Goal: Task Accomplishment & Management: Use online tool/utility

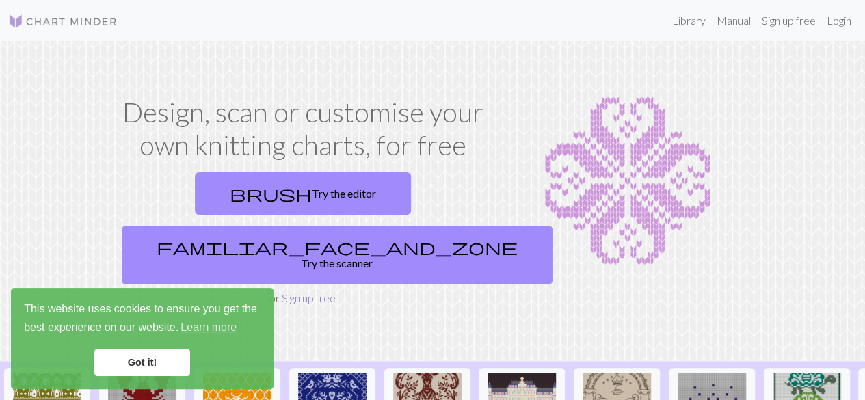
click at [318, 291] on link "Sign up free" at bounding box center [309, 297] width 54 height 13
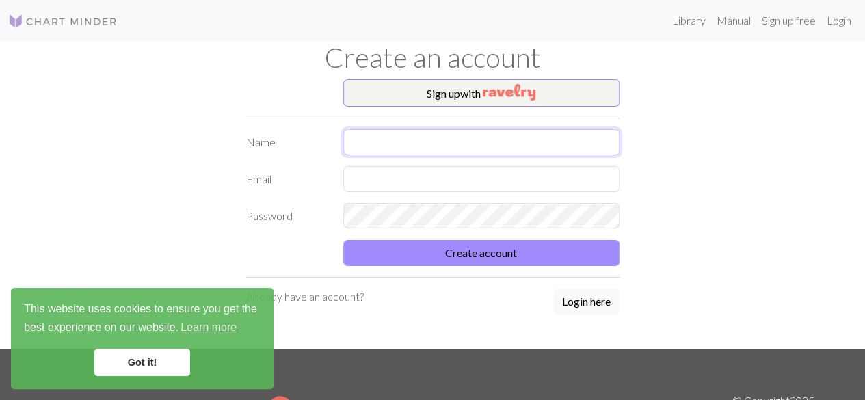
click at [489, 138] on input "text" at bounding box center [481, 142] width 276 height 26
type input "[PERSON_NAME]"
type input "agathaca24"
type input "[EMAIL_ADDRESS][DOMAIN_NAME]"
click at [343, 240] on button "Create account" at bounding box center [481, 253] width 276 height 26
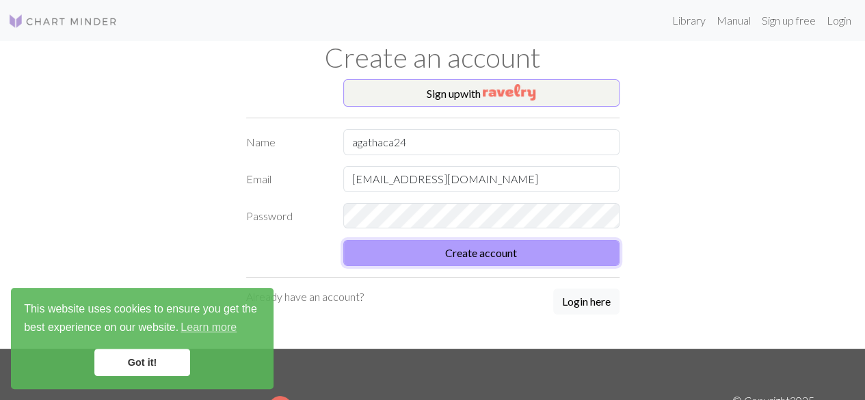
click at [469, 256] on button "Create account" at bounding box center [481, 253] width 276 height 26
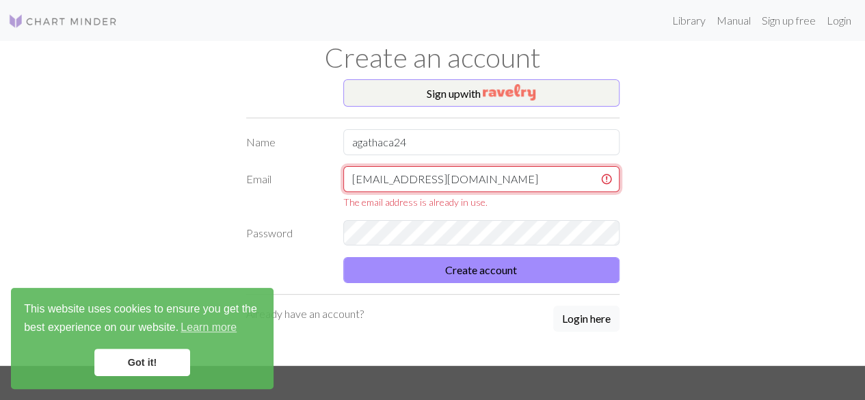
click at [487, 184] on input "[EMAIL_ADDRESS][DOMAIN_NAME]" at bounding box center [481, 179] width 276 height 26
drag, startPoint x: 487, startPoint y: 184, endPoint x: 455, endPoint y: 178, distance: 32.0
click at [455, 178] on input "[EMAIL_ADDRESS][DOMAIN_NAME]" at bounding box center [481, 179] width 276 height 26
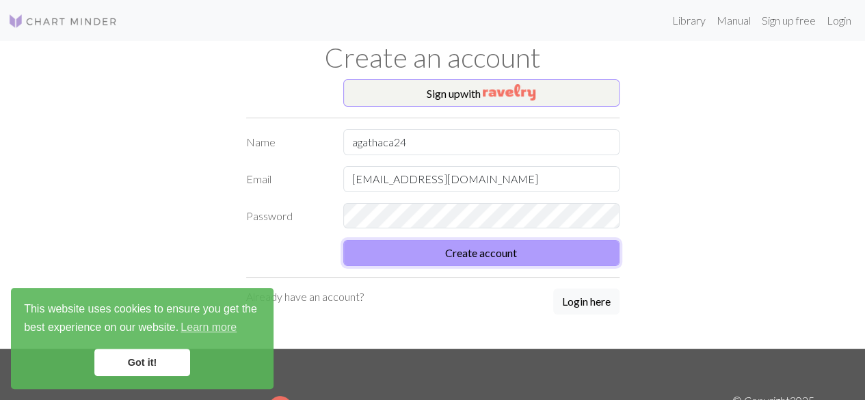
click at [477, 278] on div "Sign up with Name agathaca24 Email [EMAIL_ADDRESS][DOMAIN_NAME] Password Create…" at bounding box center [433, 213] width 390 height 269
click at [470, 258] on button "Create account" at bounding box center [481, 253] width 276 height 26
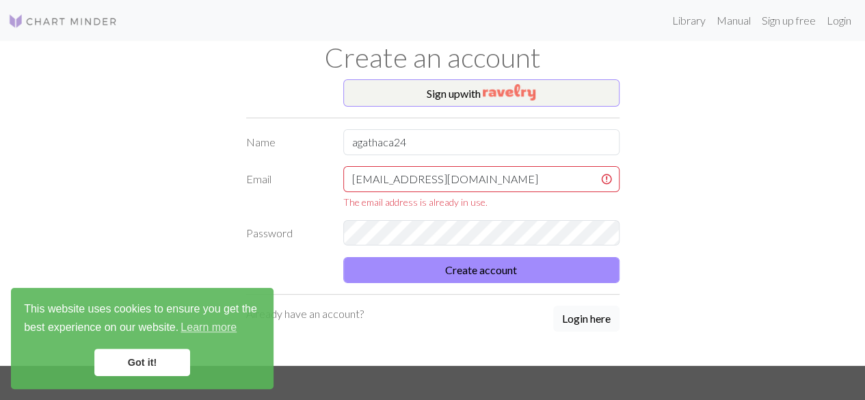
click at [592, 319] on button "Login here" at bounding box center [586, 319] width 66 height 26
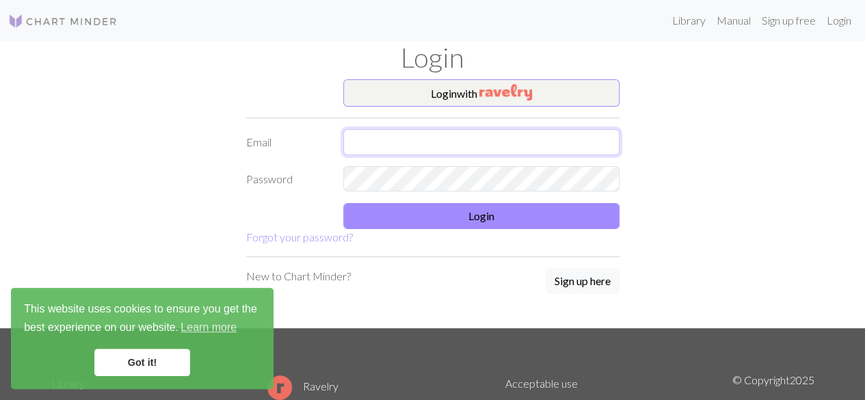
click at [435, 140] on input "text" at bounding box center [481, 142] width 276 height 26
type input "[EMAIL_ADDRESS][DOMAIN_NAME]"
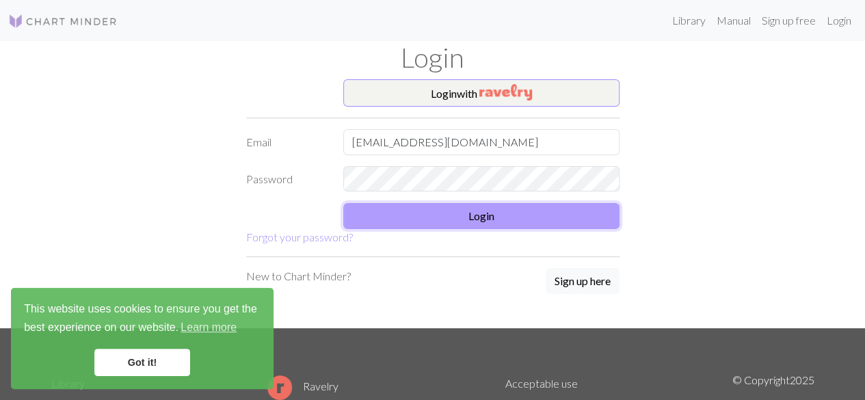
click at [442, 220] on button "Login" at bounding box center [481, 216] width 276 height 26
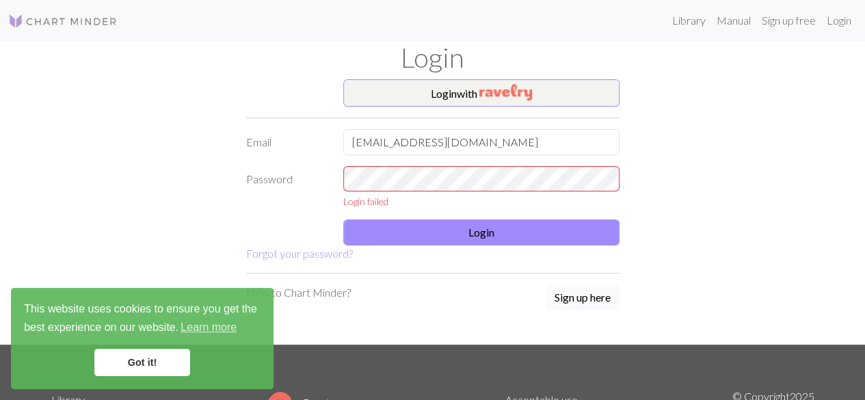
click at [570, 297] on button "Sign up here" at bounding box center [582, 297] width 74 height 26
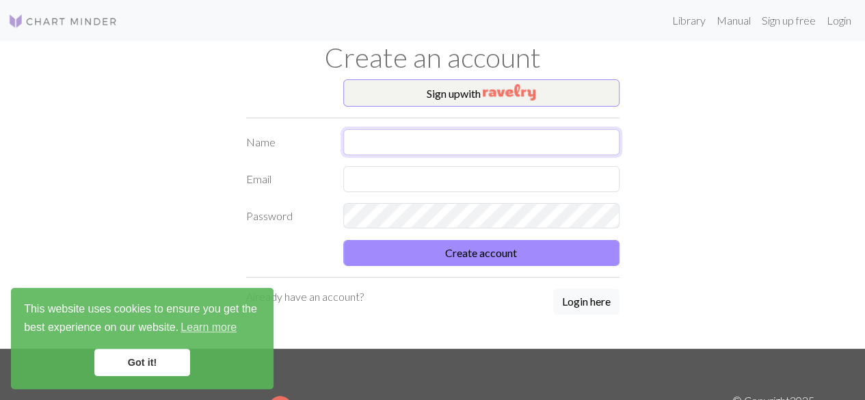
click at [424, 148] on input "text" at bounding box center [481, 142] width 276 height 26
type input "agathaca24"
click at [373, 171] on input "text" at bounding box center [481, 179] width 276 height 26
type input "[EMAIL_ADDRESS][DOMAIN_NAME]"
click at [343, 240] on button "Create account" at bounding box center [481, 253] width 276 height 26
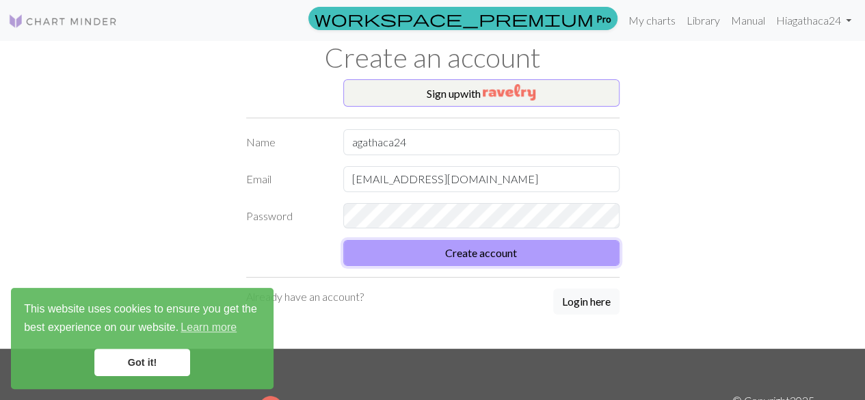
click at [465, 254] on button "Create account" at bounding box center [481, 253] width 276 height 26
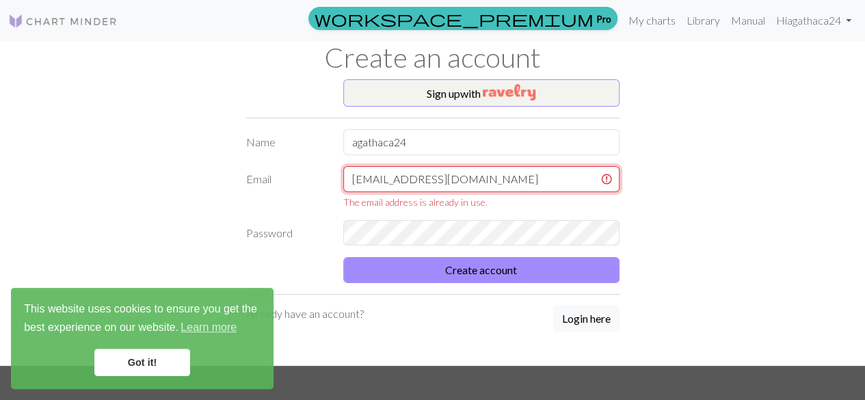
click at [489, 180] on input "[EMAIL_ADDRESS][DOMAIN_NAME]" at bounding box center [481, 179] width 276 height 26
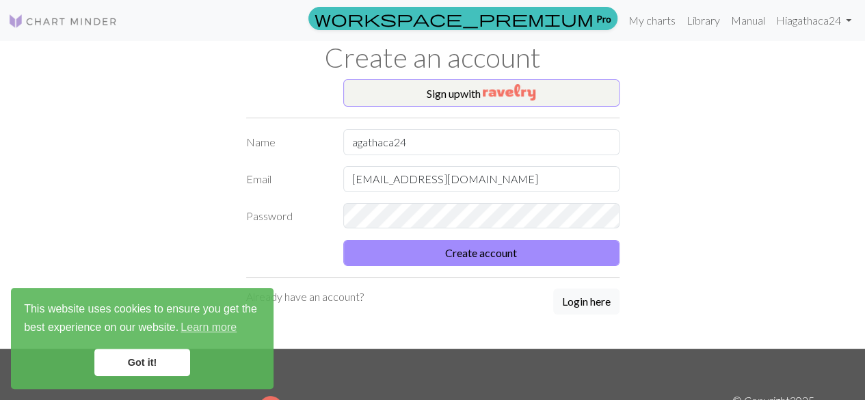
click at [104, 27] on img at bounding box center [62, 21] width 109 height 16
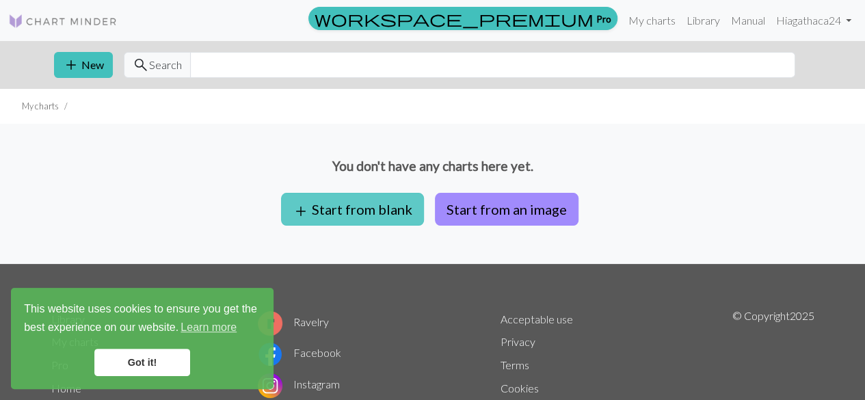
click at [396, 205] on button "add Start from blank" at bounding box center [352, 209] width 143 height 33
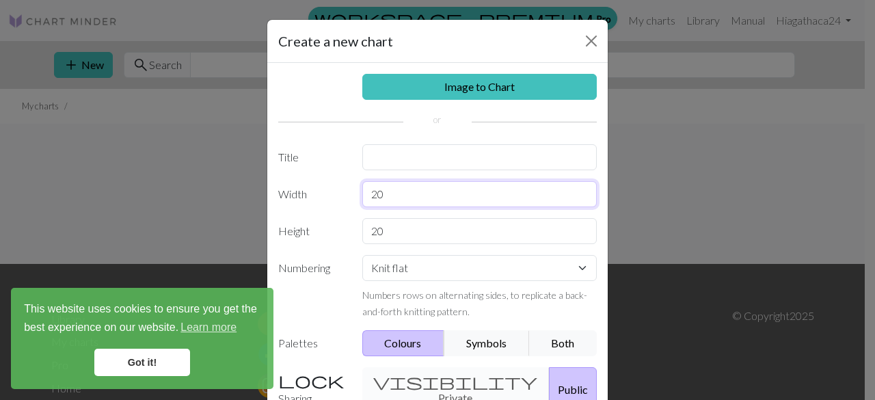
click at [431, 190] on input "20" at bounding box center [479, 194] width 235 height 26
type input "2"
type input "15"
click at [420, 256] on select "Knit flat Knit in the round Lace knitting Cross stitch" at bounding box center [479, 268] width 235 height 26
click at [362, 255] on select "Knit flat Knit in the round Lace knitting Cross stitch" at bounding box center [479, 268] width 235 height 26
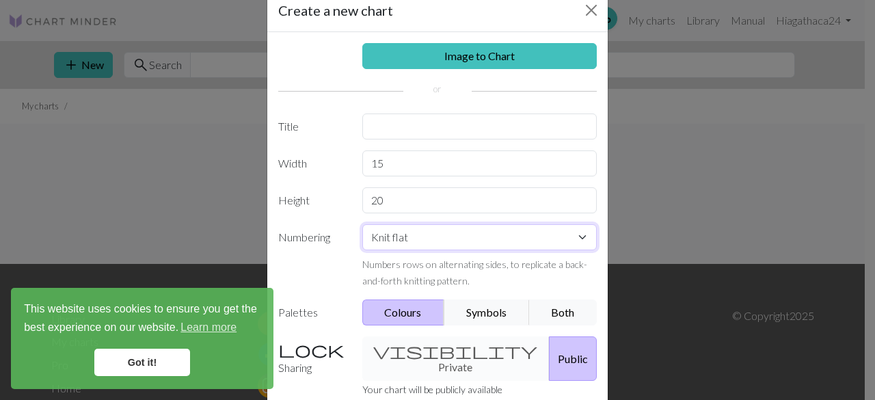
scroll to position [10, 0]
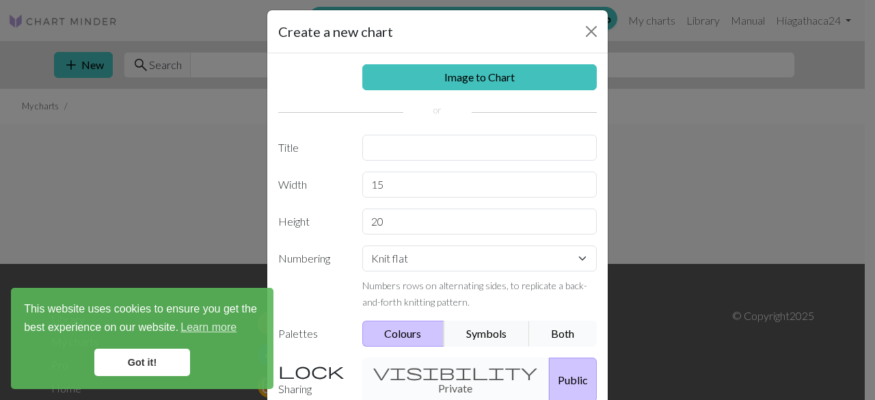
click at [560, 323] on button "Both" at bounding box center [563, 334] width 68 height 26
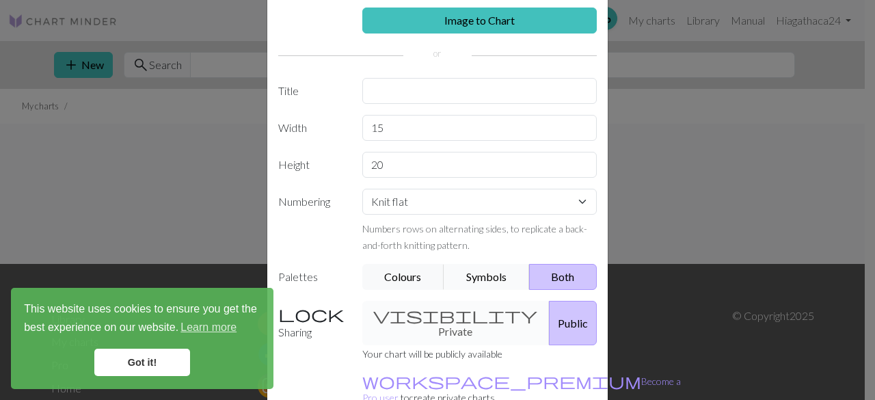
scroll to position [67, 0]
click at [419, 300] on div "visibility Private Public" at bounding box center [480, 322] width 252 height 44
click at [419, 316] on div "visibility Private Public" at bounding box center [480, 322] width 252 height 44
click at [402, 314] on div "visibility Private Public" at bounding box center [480, 322] width 252 height 44
click at [439, 315] on div "visibility Private Public" at bounding box center [480, 322] width 252 height 44
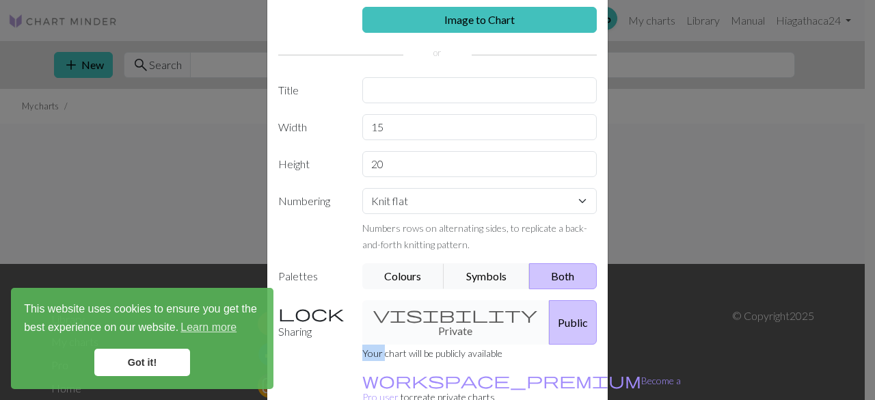
click at [439, 315] on div "visibility Private Public" at bounding box center [480, 322] width 252 height 44
click at [316, 349] on div "Sharing visibility Private Public Your chart will be publicly available workspa…" at bounding box center [437, 358] width 335 height 116
click at [431, 314] on div "visibility Private Public" at bounding box center [480, 322] width 252 height 44
click at [472, 267] on button "Symbols" at bounding box center [487, 276] width 86 height 26
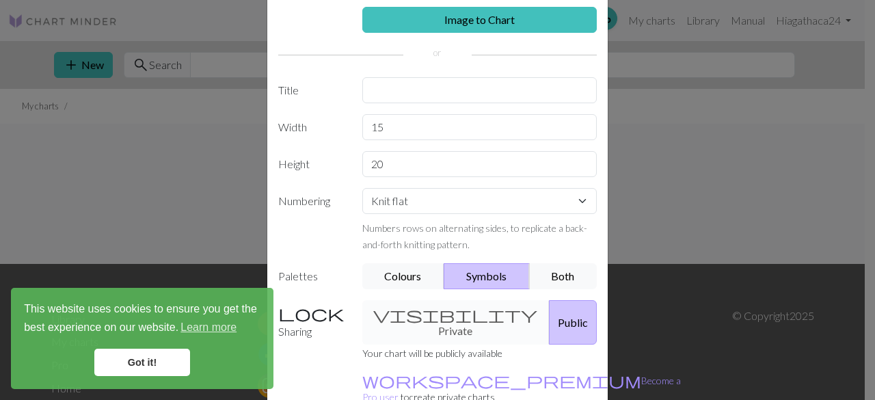
click at [521, 285] on button "Symbols" at bounding box center [487, 276] width 86 height 26
click at [539, 281] on button "Both" at bounding box center [563, 276] width 68 height 26
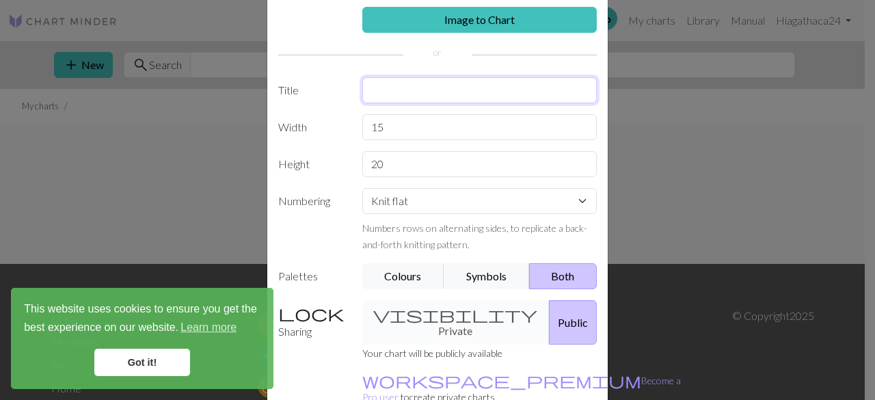
click at [442, 87] on input "text" at bounding box center [479, 90] width 235 height 26
click at [442, 87] on input "chomchom" at bounding box center [479, 90] width 235 height 26
type input "chomchom"
click at [414, 314] on div "visibility Private Public" at bounding box center [480, 322] width 252 height 44
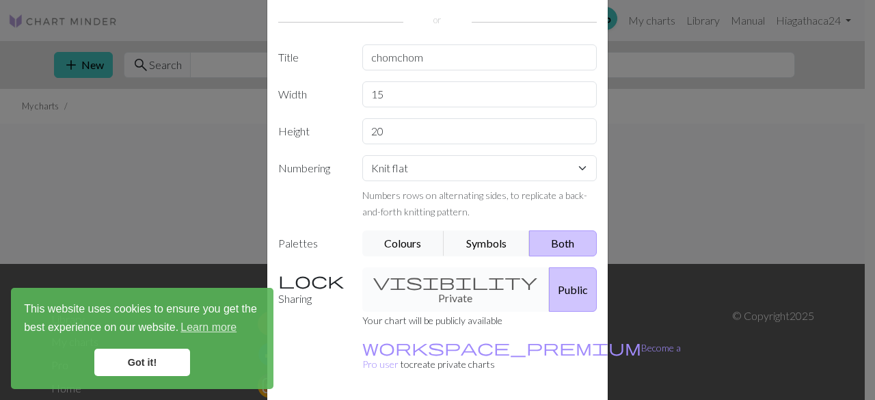
scroll to position [137, 0]
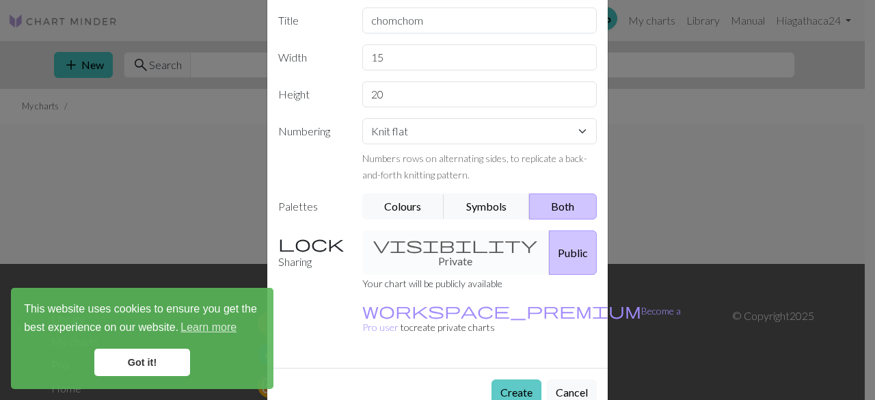
click at [506, 379] on button "Create" at bounding box center [516, 392] width 50 height 26
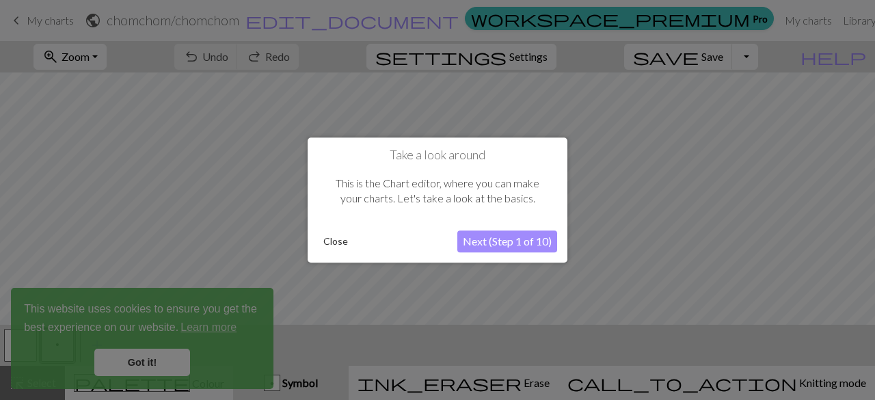
click at [525, 244] on button "Next (Step 1 of 10)" at bounding box center [507, 241] width 100 height 22
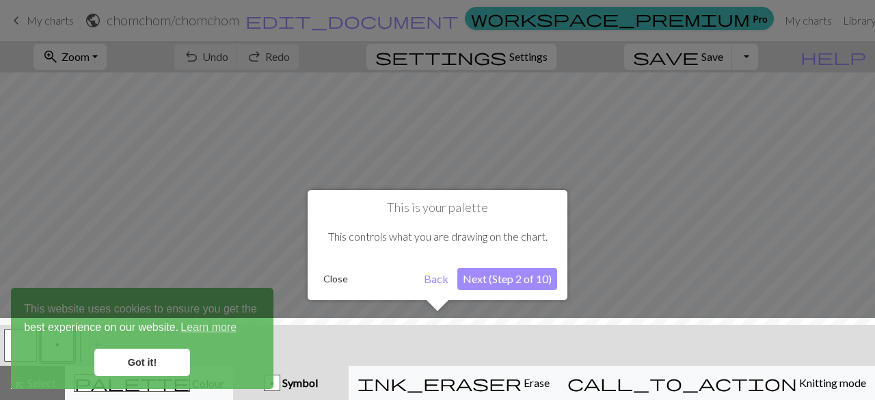
click at [514, 268] on button "Next (Step 2 of 10)" at bounding box center [507, 279] width 100 height 22
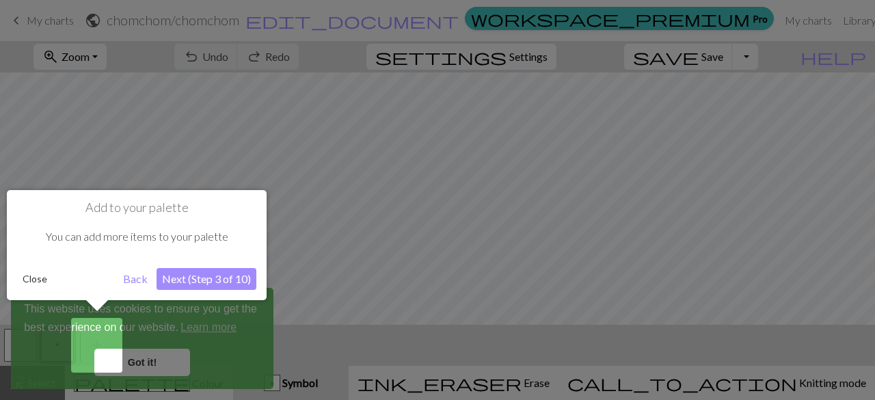
click at [226, 271] on button "Next (Step 3 of 10)" at bounding box center [207, 279] width 100 height 22
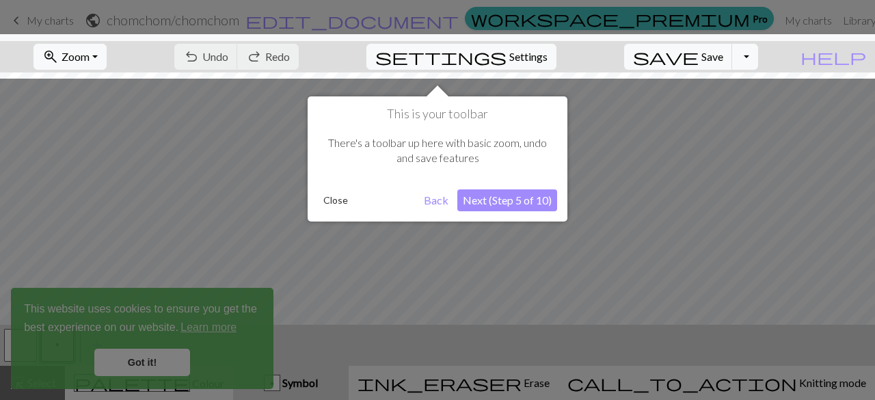
click at [548, 198] on button "Next (Step 5 of 10)" at bounding box center [507, 200] width 100 height 22
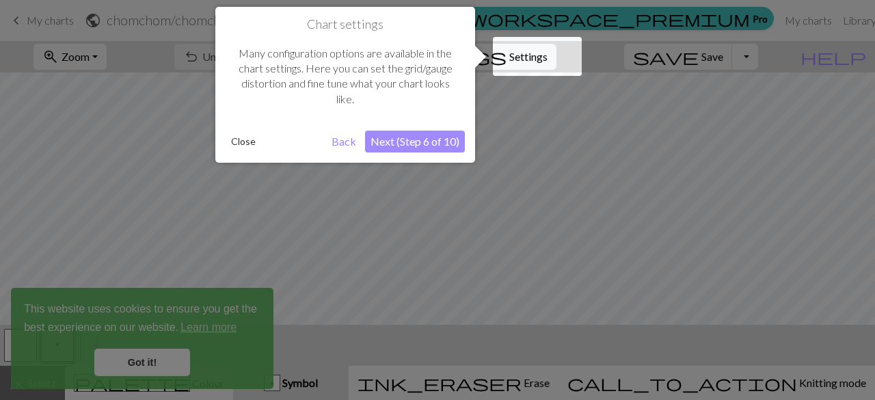
click at [422, 140] on button "Next (Step 6 of 10)" at bounding box center [415, 142] width 100 height 22
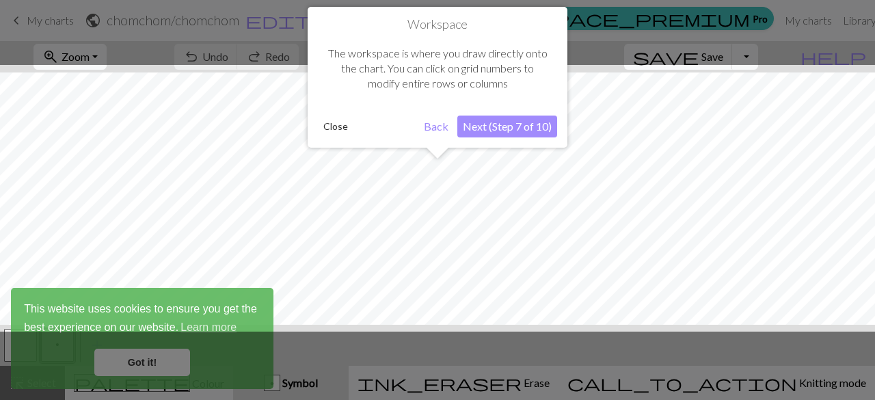
scroll to position [51, 0]
click at [500, 136] on button "Next (Step 7 of 10)" at bounding box center [507, 127] width 100 height 22
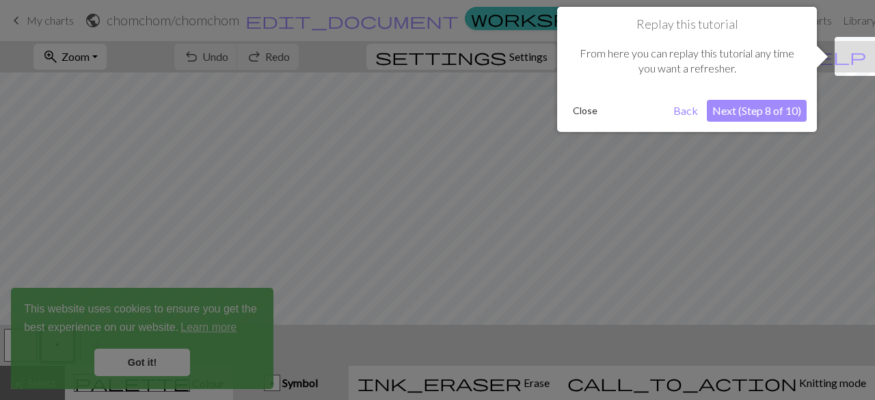
click at [794, 105] on button "Next (Step 8 of 10)" at bounding box center [757, 111] width 100 height 22
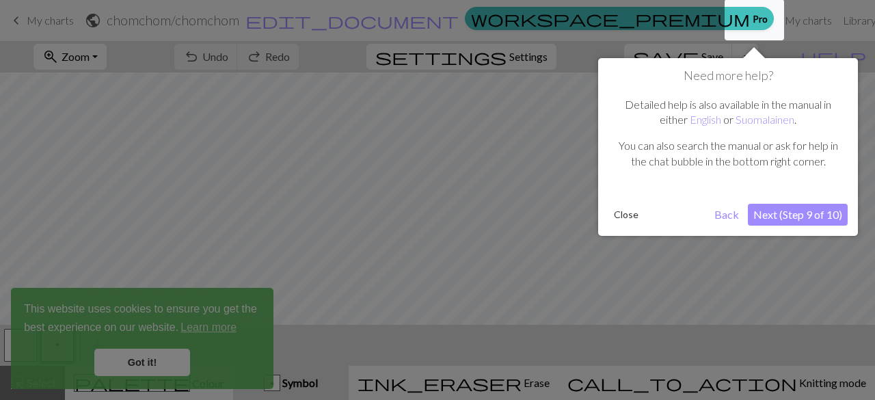
click at [775, 215] on button "Next (Step 9 of 10)" at bounding box center [798, 215] width 100 height 22
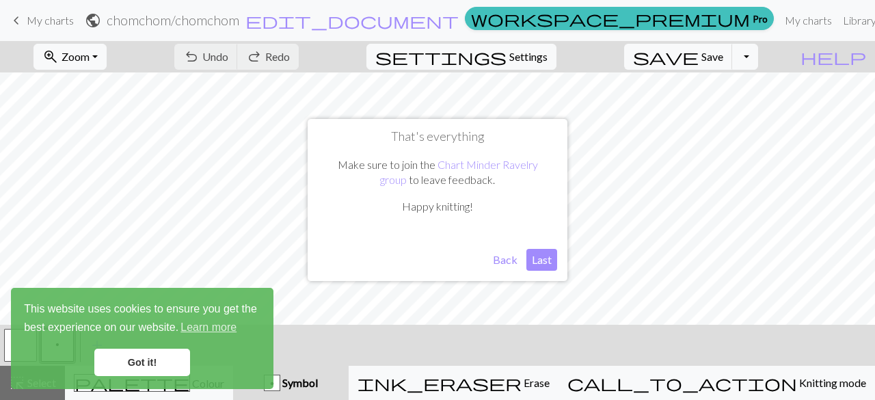
click at [547, 260] on button "Last" at bounding box center [541, 260] width 31 height 22
click at [165, 369] on link "Got it!" at bounding box center [142, 362] width 96 height 27
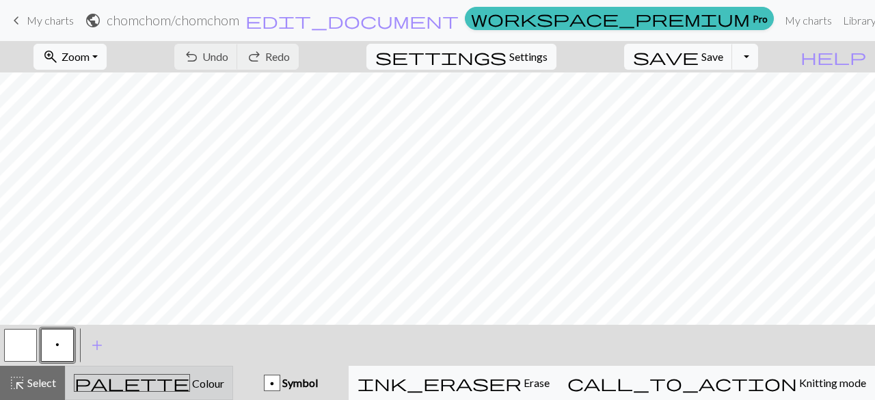
click at [207, 399] on button "palette Colour Colour" at bounding box center [149, 383] width 168 height 34
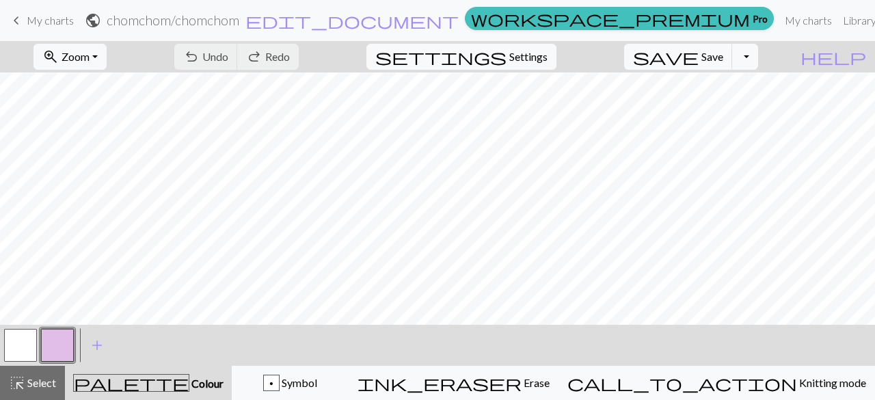
click at [168, 392] on button "palette Colour Colour" at bounding box center [148, 383] width 167 height 34
click at [224, 388] on div "palette Colour Colour" at bounding box center [148, 383] width 150 height 18
click at [51, 336] on button "button" at bounding box center [57, 345] width 33 height 33
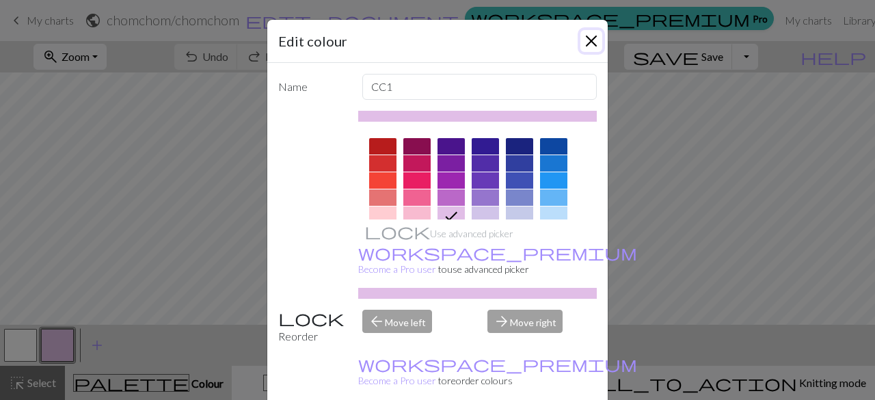
click at [580, 39] on button "Close" at bounding box center [591, 41] width 22 height 22
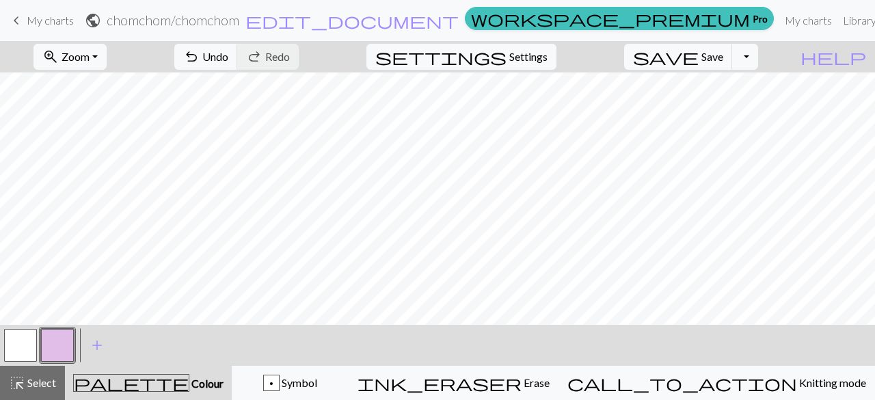
click at [27, 342] on button "button" at bounding box center [20, 345] width 33 height 33
click at [65, 344] on button "button" at bounding box center [57, 345] width 33 height 33
click at [21, 347] on button "button" at bounding box center [20, 345] width 33 height 33
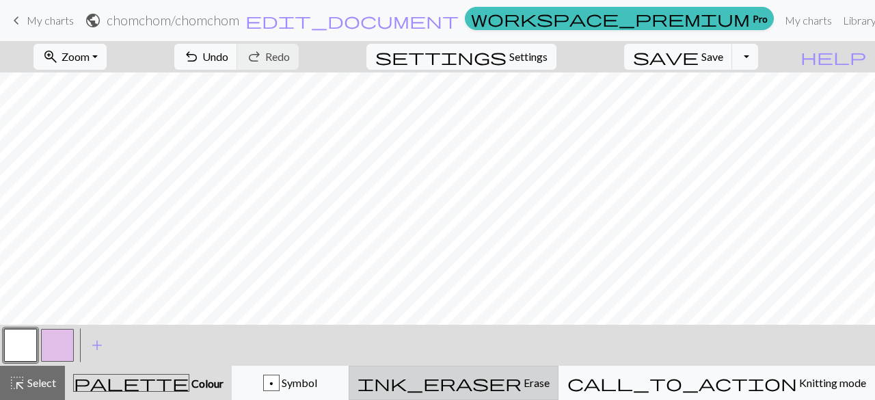
click at [550, 390] on div "ink_eraser Erase Erase" at bounding box center [453, 383] width 192 height 16
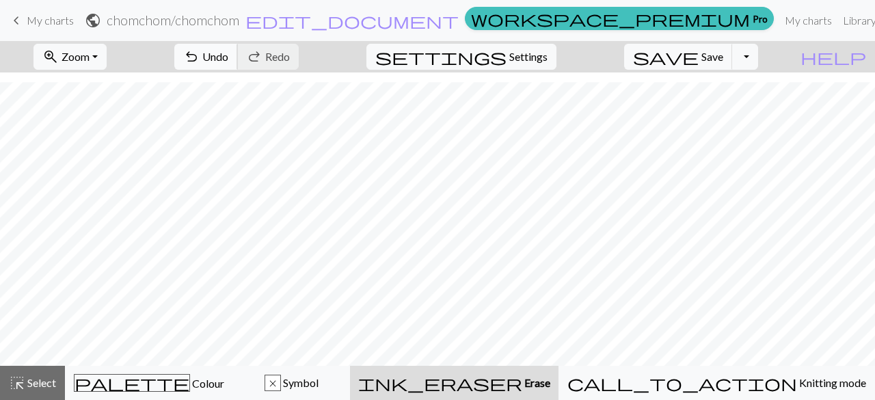
click at [228, 54] on span "Undo" at bounding box center [215, 56] width 26 height 13
click at [228, 53] on span "Undo" at bounding box center [215, 56] width 26 height 13
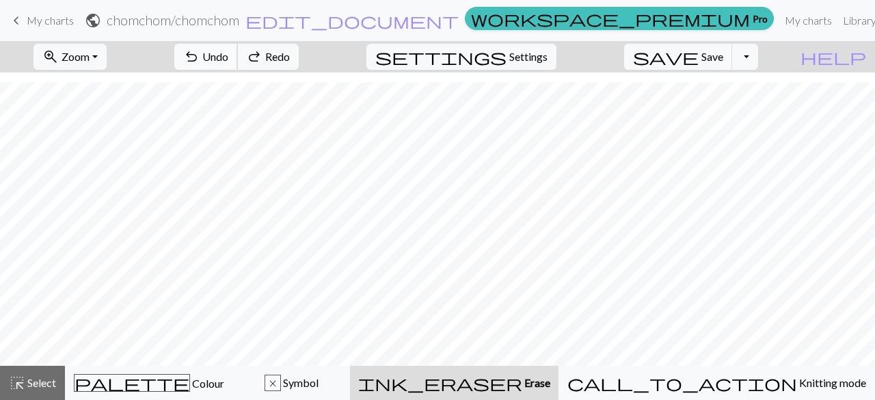
click at [228, 53] on span "Undo" at bounding box center [215, 56] width 26 height 13
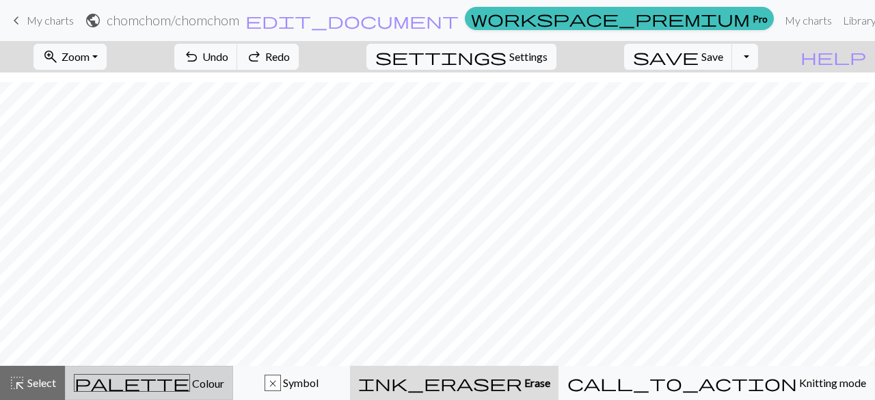
click at [127, 388] on div "palette Colour Colour" at bounding box center [149, 383] width 150 height 18
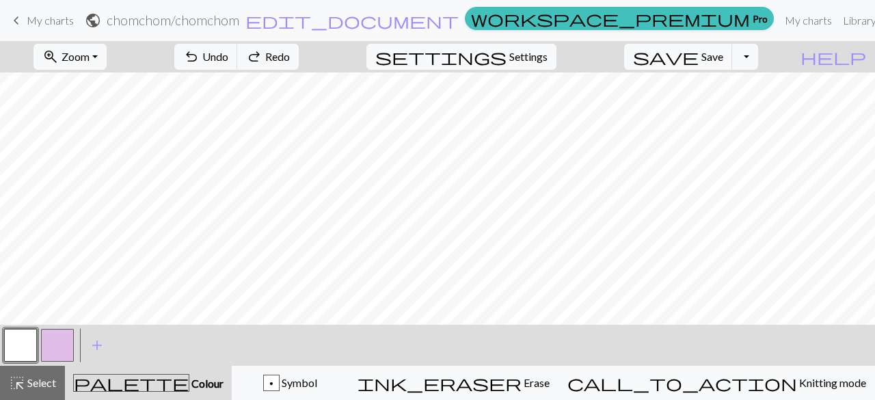
click at [44, 341] on button "button" at bounding box center [57, 345] width 33 height 33
click at [507, 50] on span "settings" at bounding box center [440, 56] width 131 height 19
select select "aran"
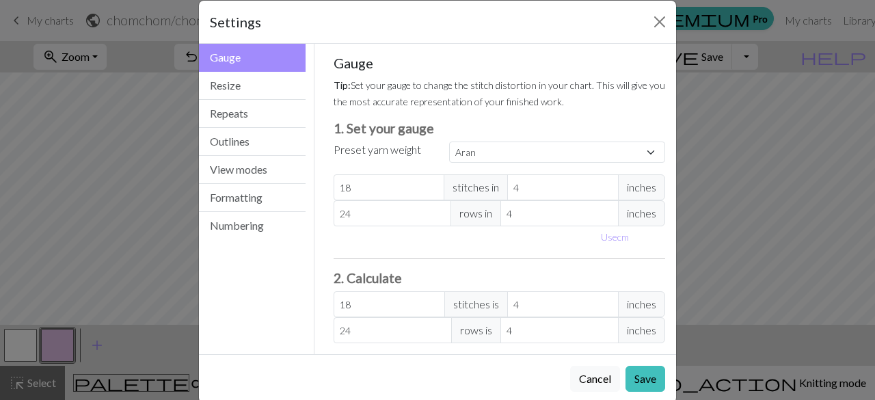
scroll to position [18, 0]
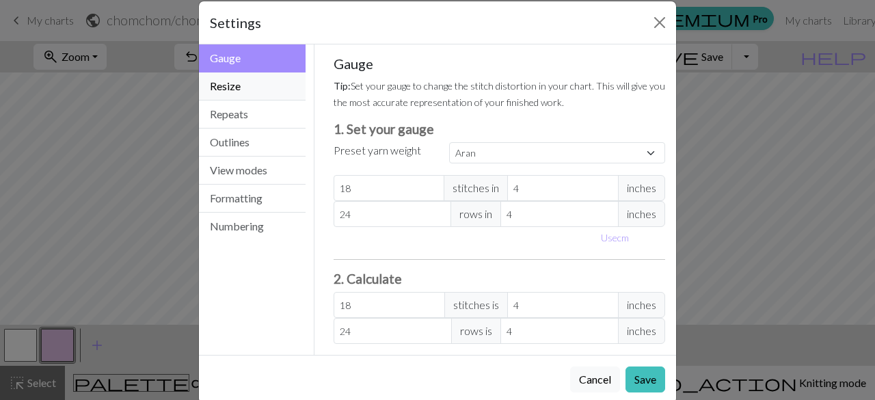
click at [261, 81] on button "Resize" at bounding box center [252, 86] width 107 height 28
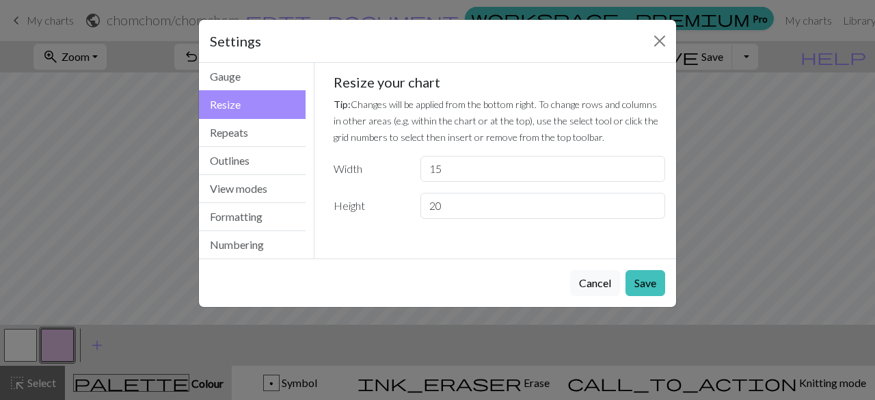
scroll to position [0, 0]
click at [530, 160] on input "15" at bounding box center [542, 169] width 245 height 26
type input "1"
type input "20"
click at [659, 283] on button "Save" at bounding box center [645, 283] width 40 height 26
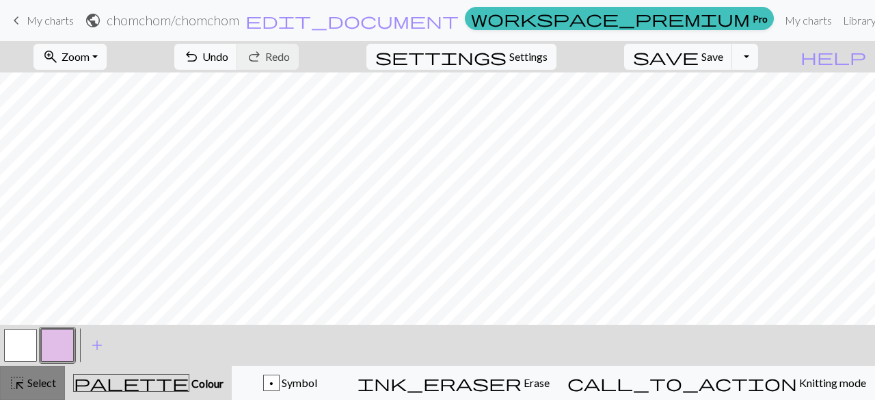
click at [31, 379] on span "Select" at bounding box center [40, 382] width 31 height 13
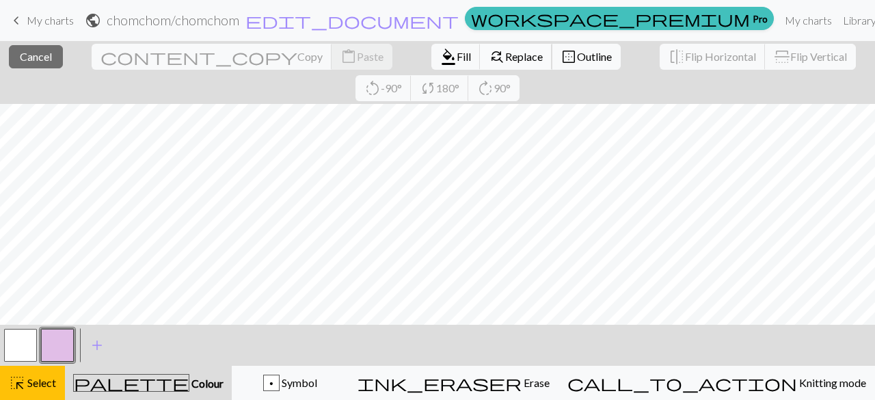
click at [480, 65] on button "find_replace Replace" at bounding box center [516, 57] width 72 height 26
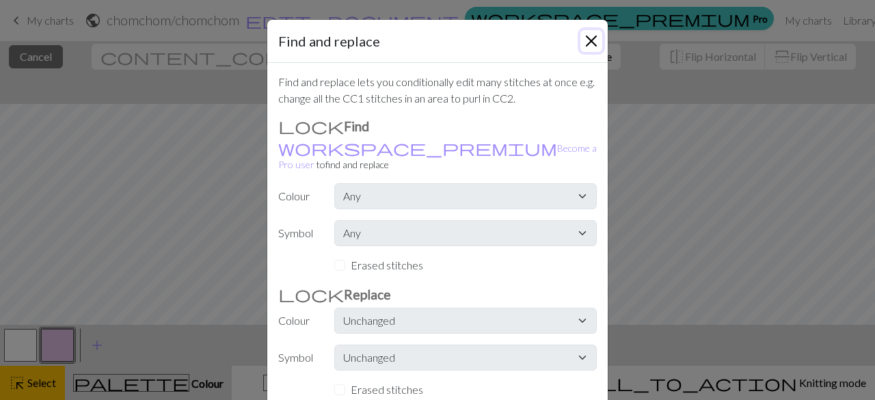
click at [584, 35] on button "Close" at bounding box center [591, 41] width 22 height 22
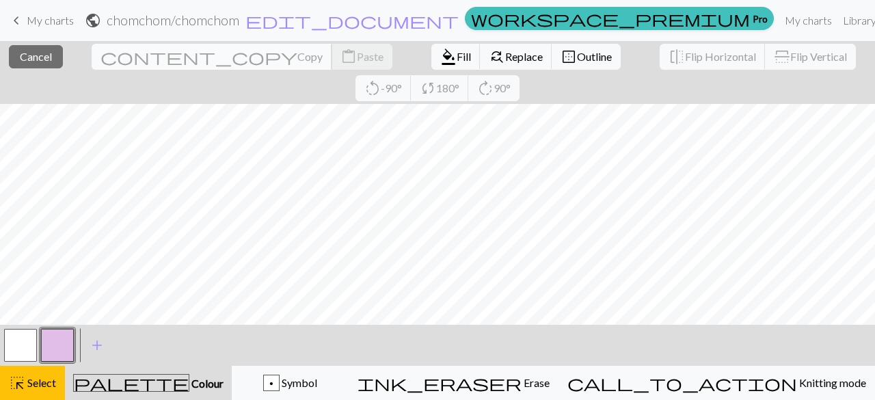
click at [297, 61] on span "Copy" at bounding box center [309, 56] width 25 height 13
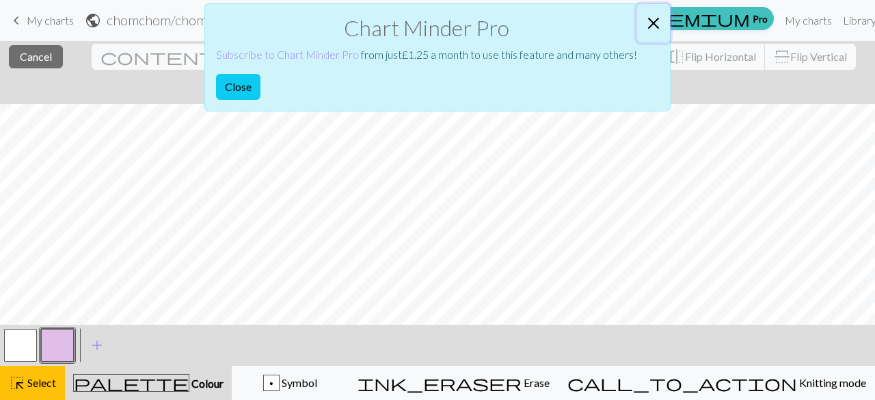
click at [656, 23] on button "Close" at bounding box center [653, 23] width 33 height 38
